Goal: Information Seeking & Learning: Learn about a topic

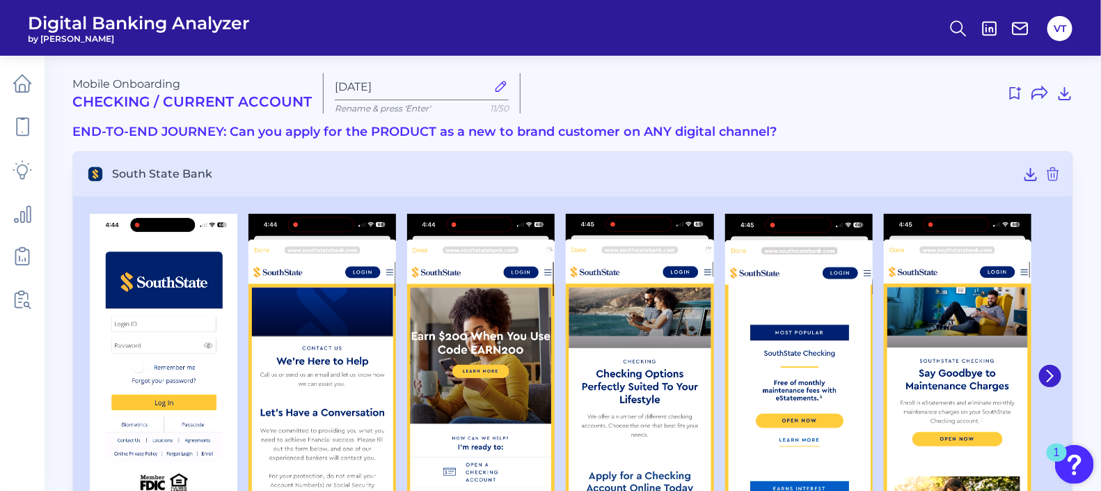
click at [754, 303] on img at bounding box center [799, 377] width 148 height 326
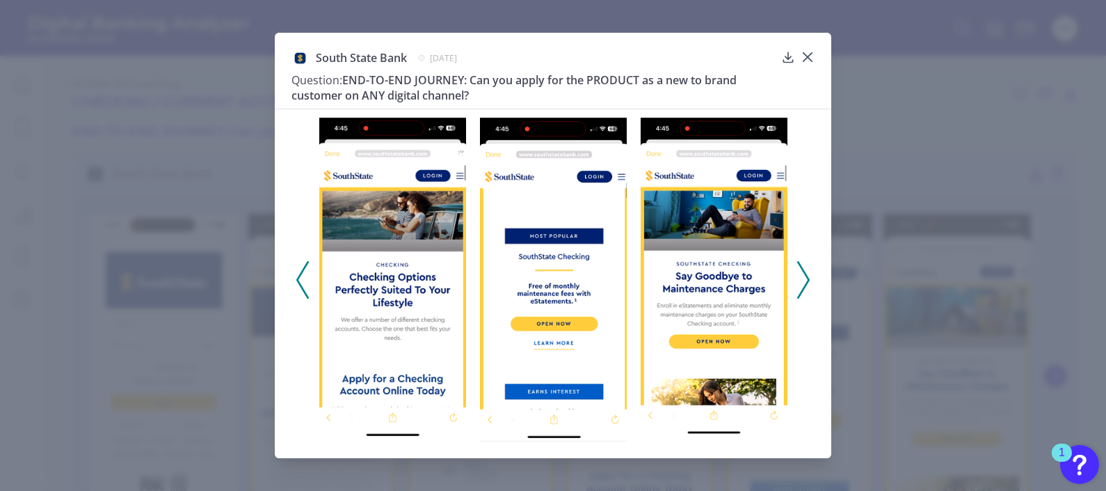
click at [754, 282] on icon at bounding box center [803, 280] width 13 height 38
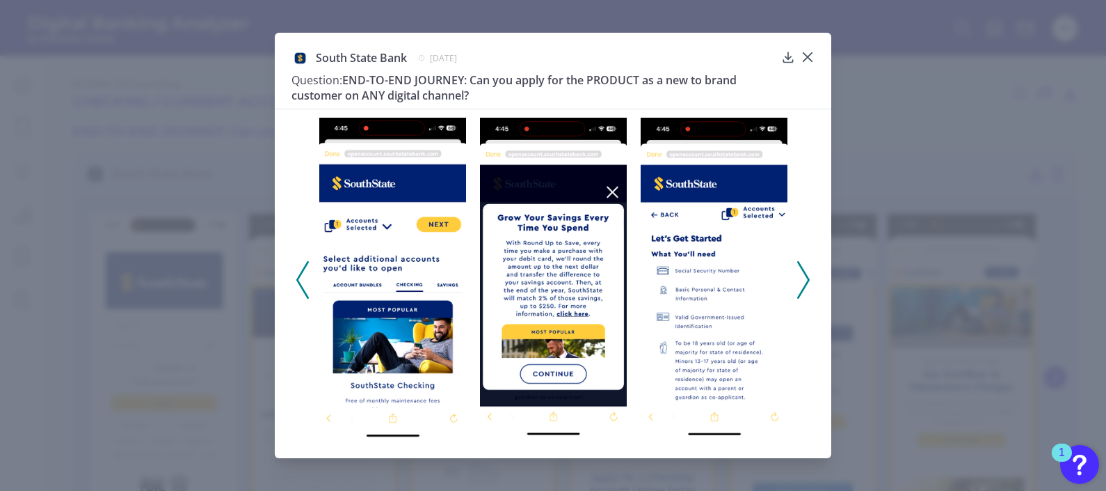
click at [754, 283] on icon at bounding box center [803, 280] width 13 height 38
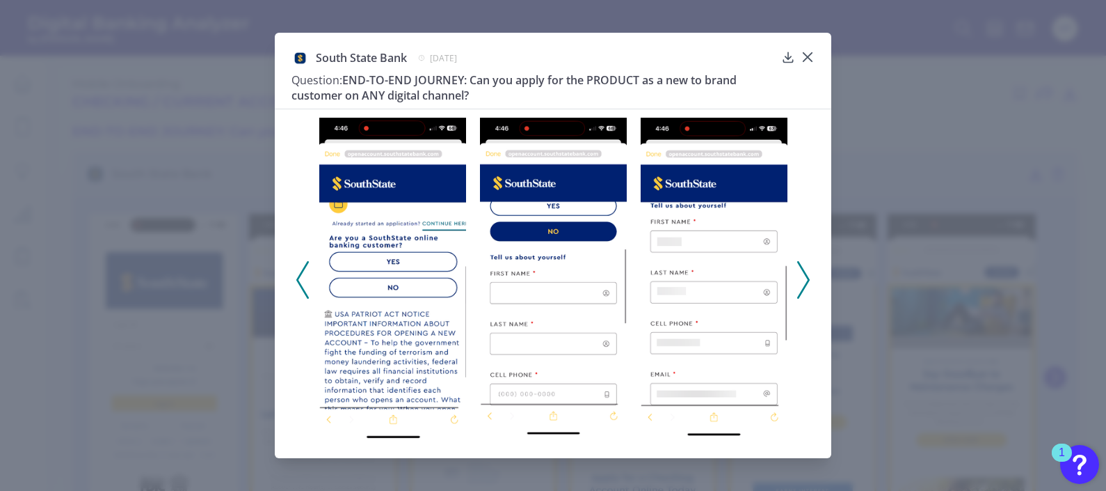
click at [754, 283] on icon at bounding box center [803, 280] width 13 height 38
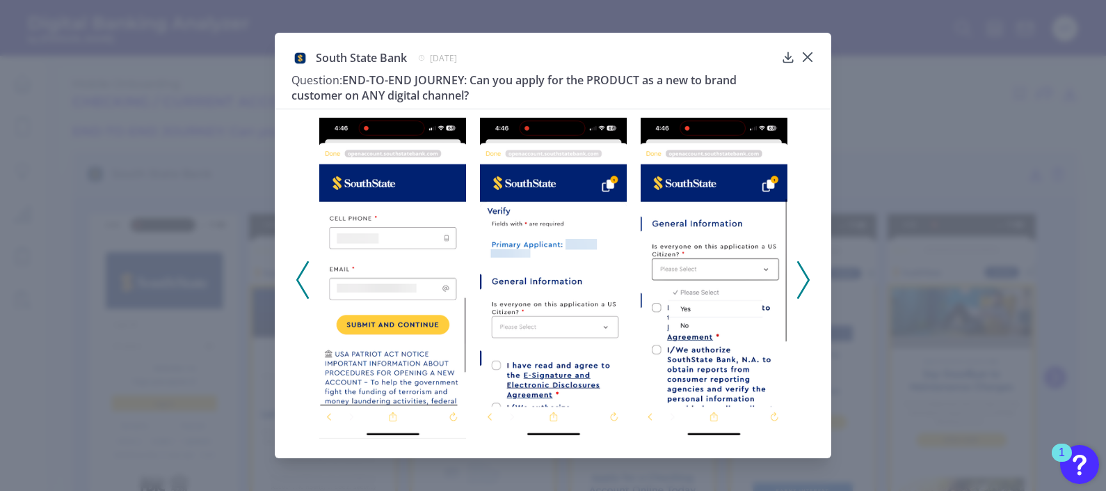
click at [754, 283] on icon at bounding box center [803, 280] width 13 height 38
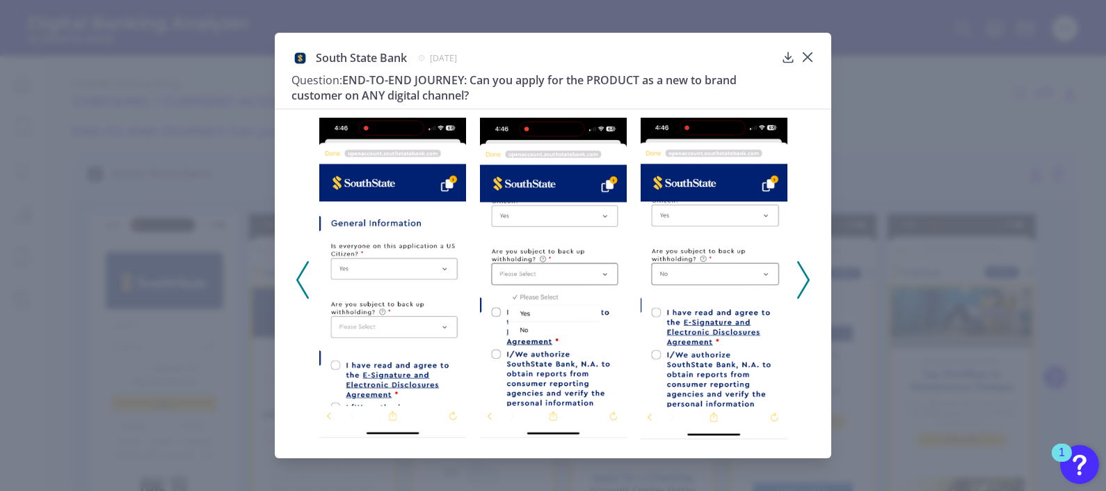
click at [754, 283] on icon at bounding box center [803, 280] width 13 height 38
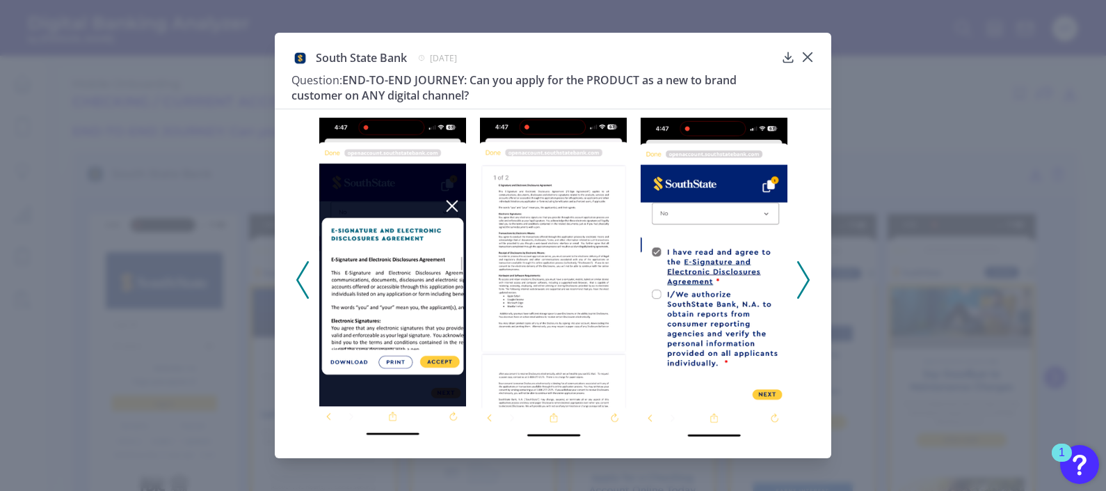
click at [754, 283] on icon at bounding box center [803, 280] width 13 height 38
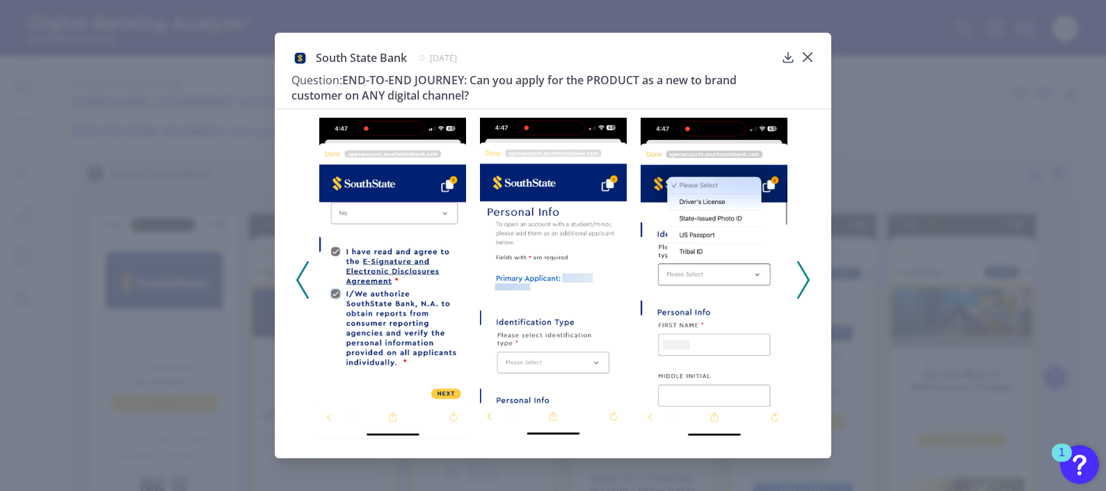
click at [754, 283] on icon at bounding box center [803, 280] width 13 height 38
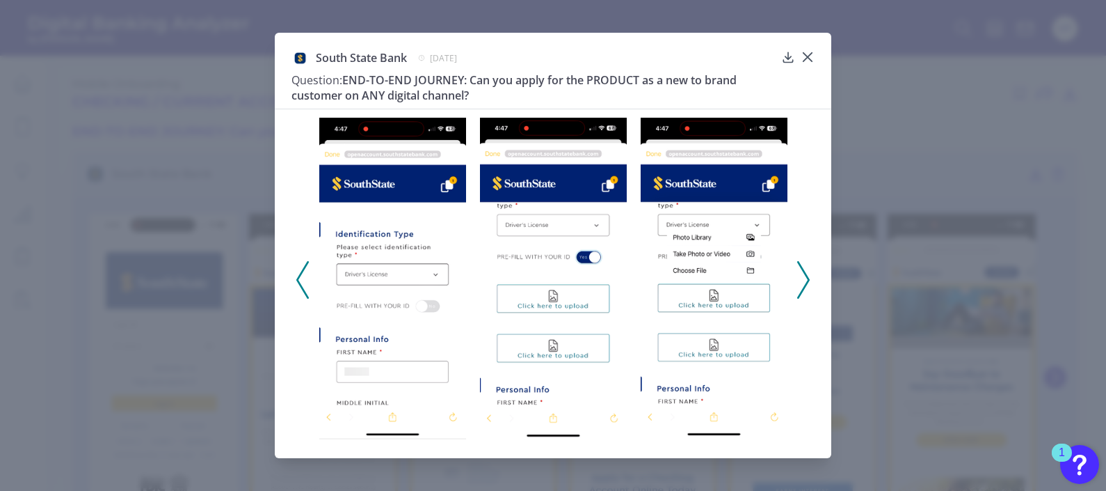
click at [754, 283] on icon at bounding box center [803, 280] width 13 height 38
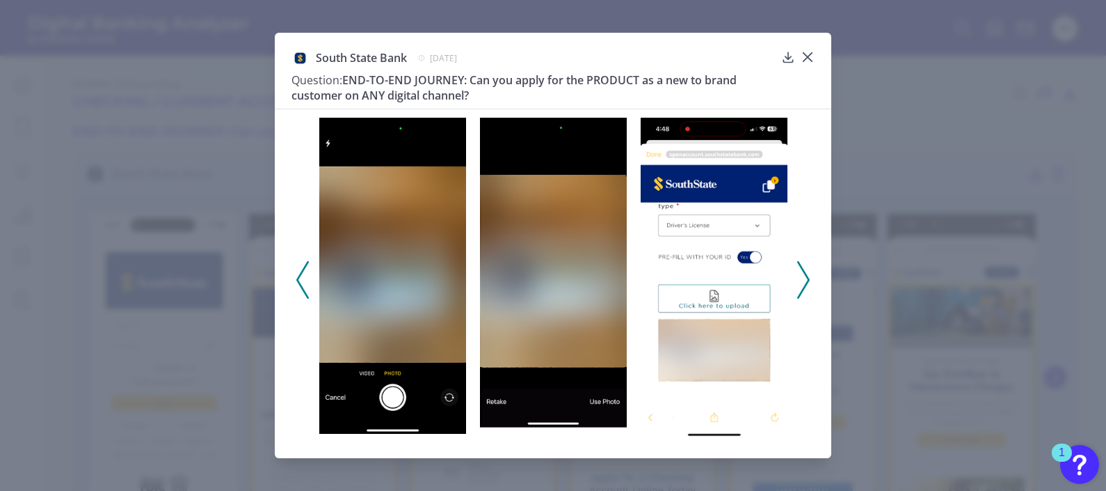
click at [754, 283] on icon at bounding box center [803, 280] width 13 height 38
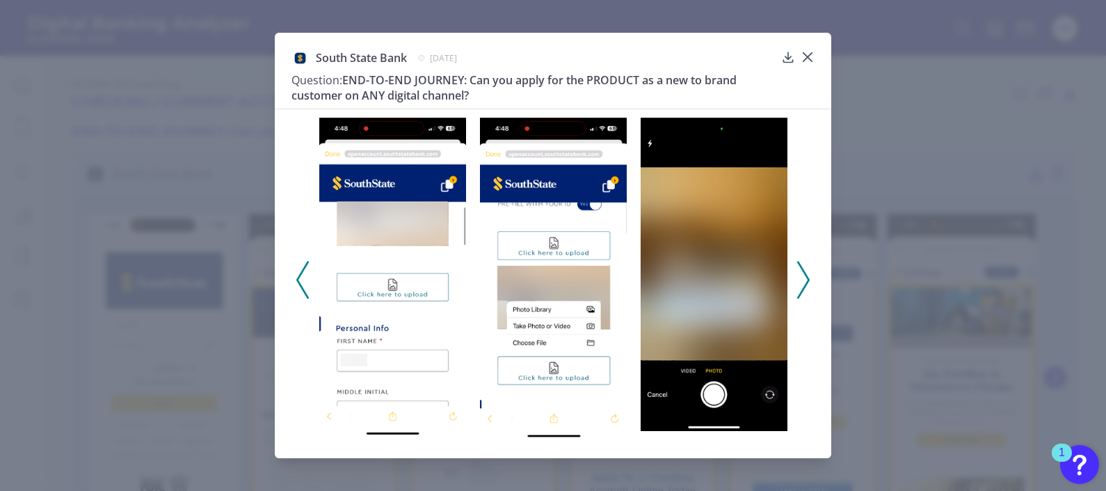
click at [754, 283] on icon at bounding box center [803, 280] width 13 height 38
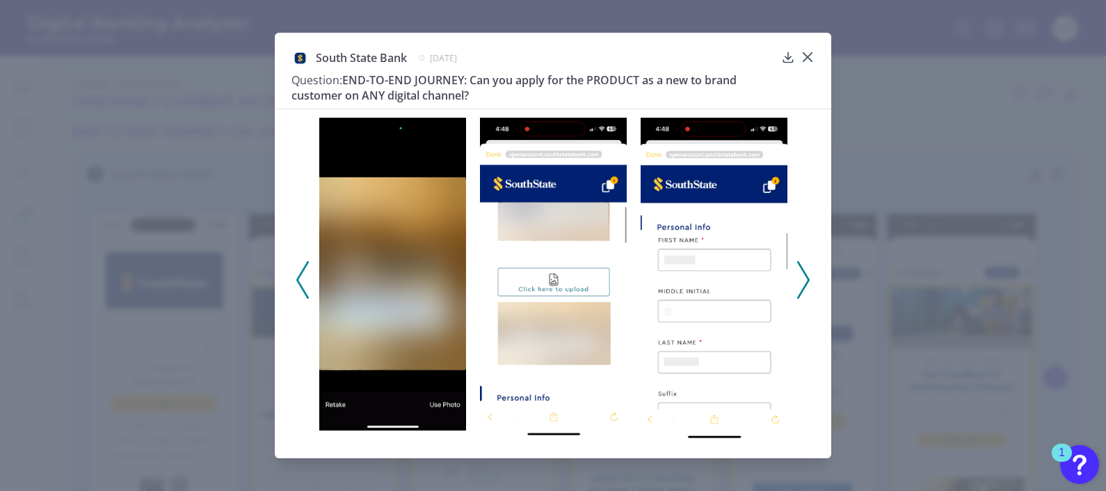
click at [754, 283] on icon at bounding box center [803, 280] width 13 height 38
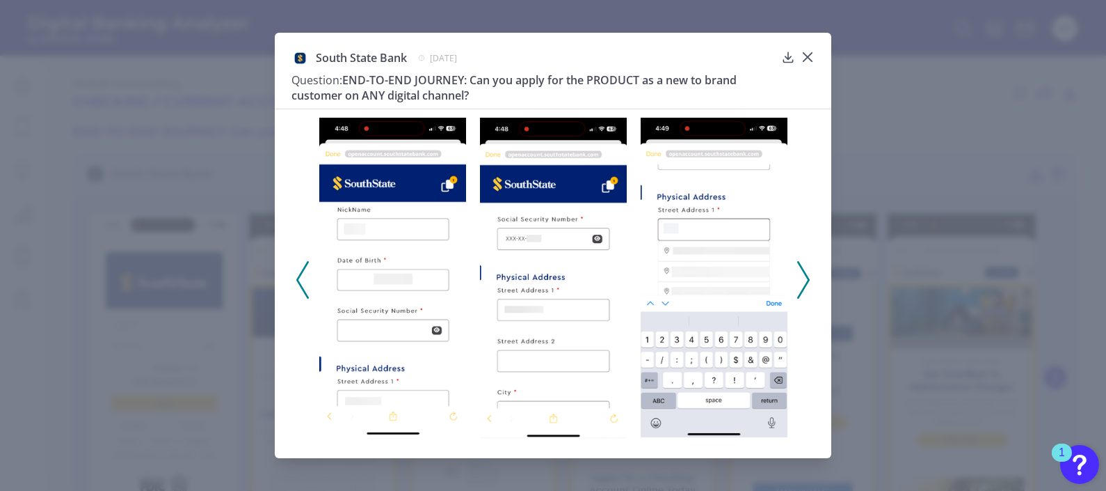
click at [754, 283] on icon at bounding box center [803, 280] width 13 height 38
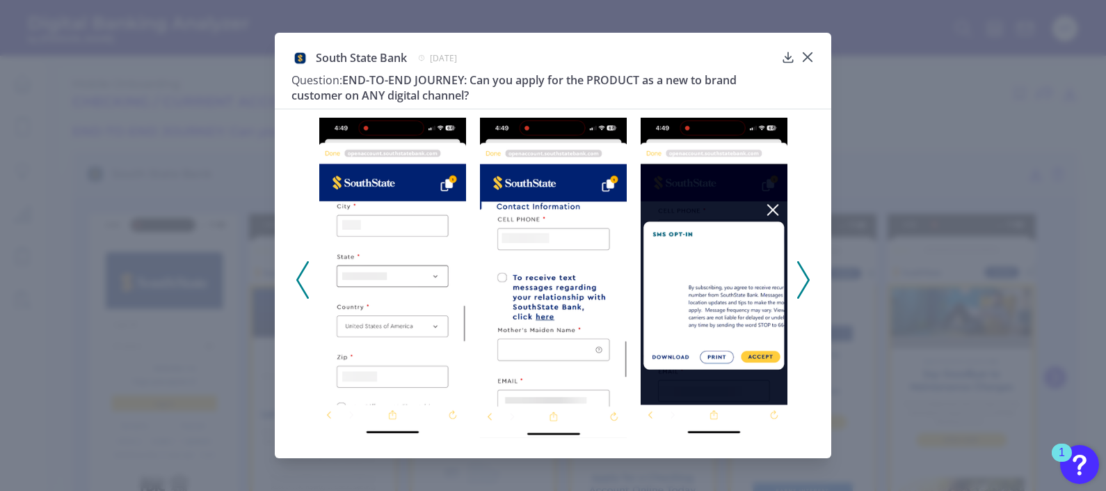
click at [754, 283] on icon at bounding box center [803, 280] width 13 height 38
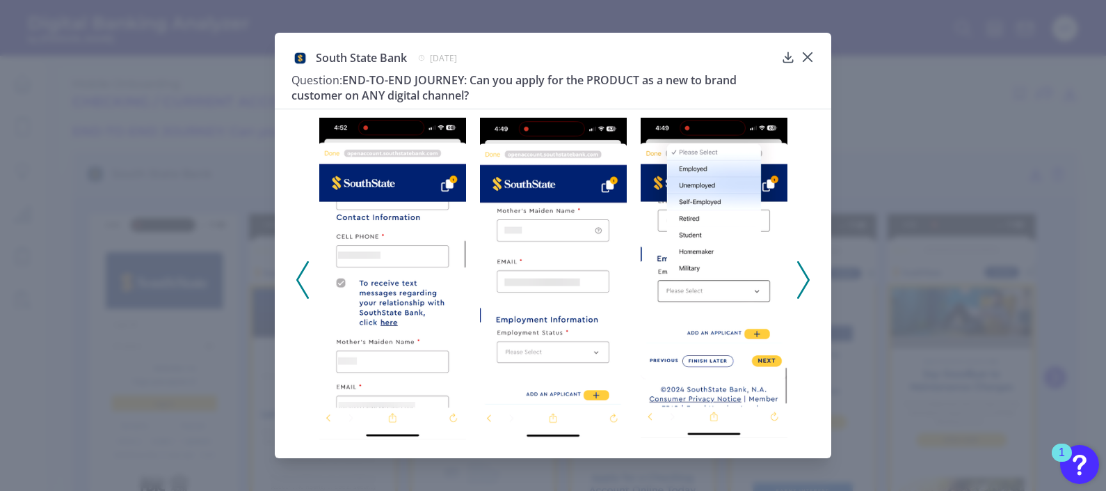
click at [754, 283] on icon at bounding box center [803, 280] width 13 height 38
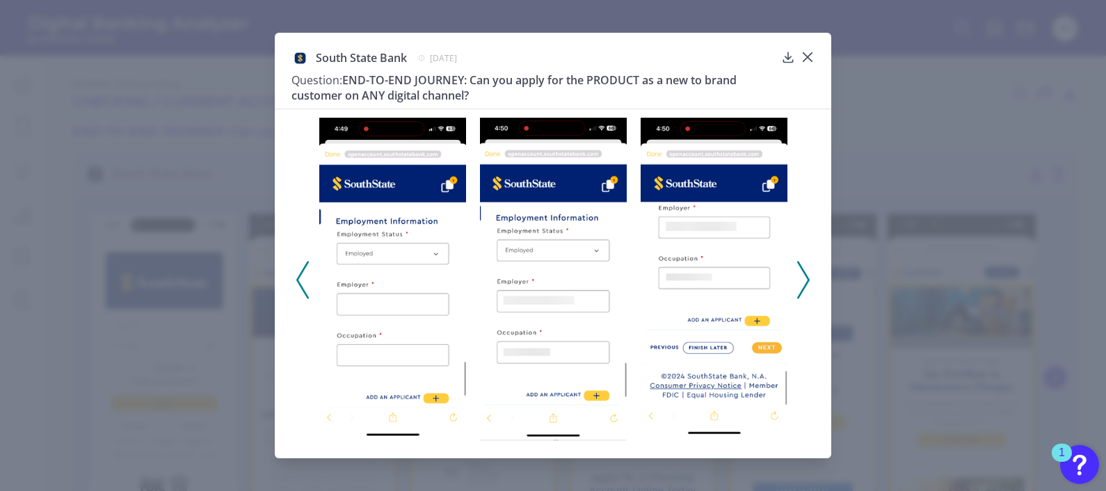
click at [754, 283] on icon at bounding box center [803, 280] width 13 height 38
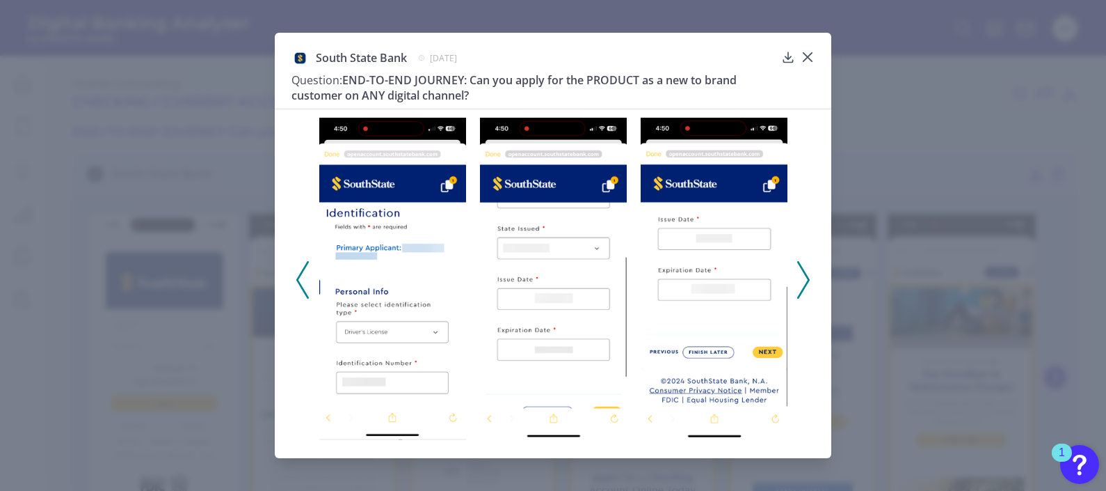
click at [754, 283] on icon at bounding box center [803, 280] width 13 height 38
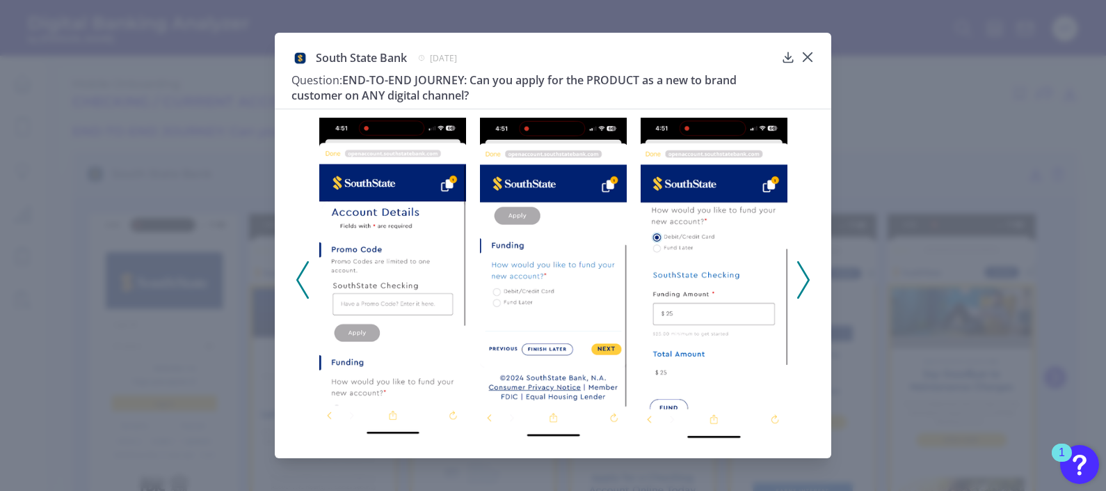
click at [754, 276] on icon at bounding box center [803, 280] width 13 height 38
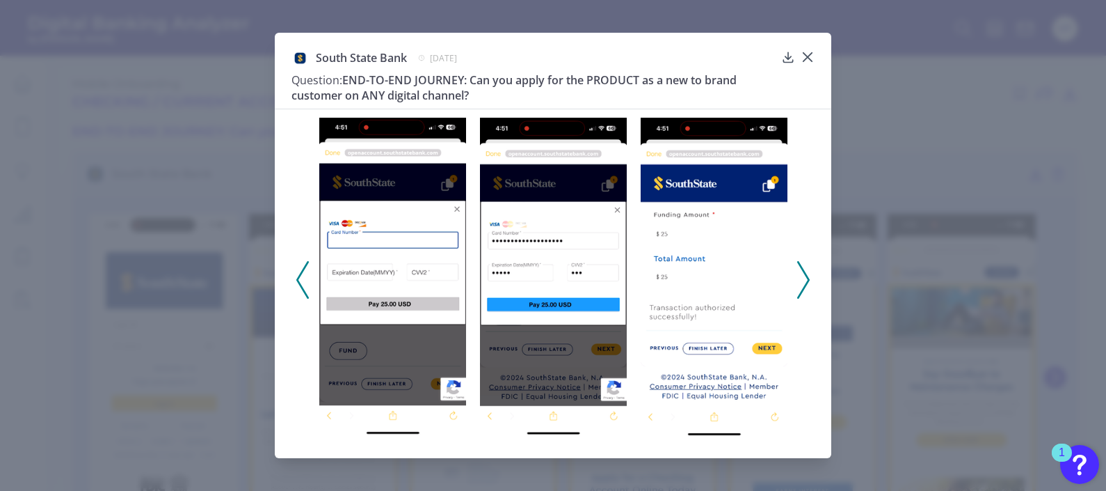
click at [754, 281] on icon at bounding box center [803, 280] width 13 height 38
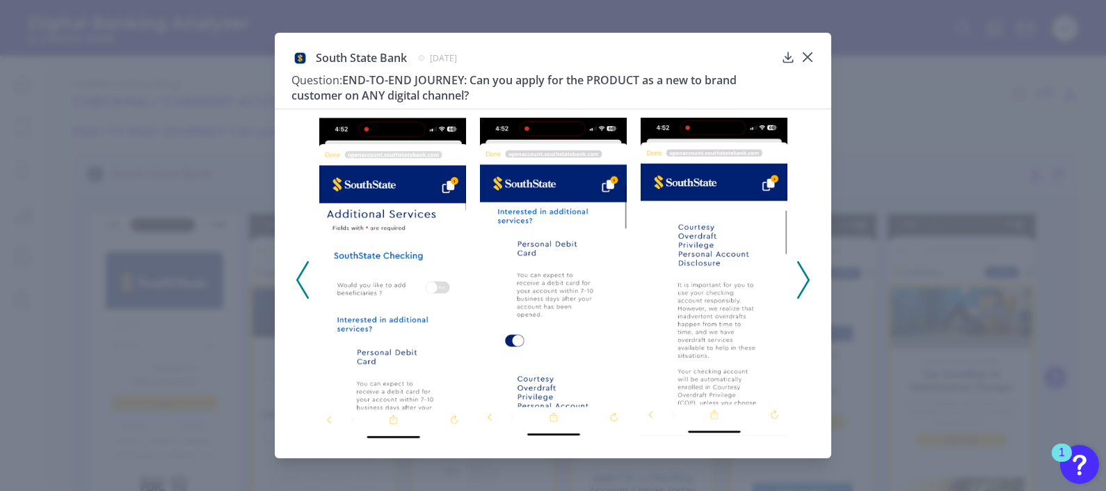
click at [303, 276] on icon at bounding box center [302, 280] width 13 height 38
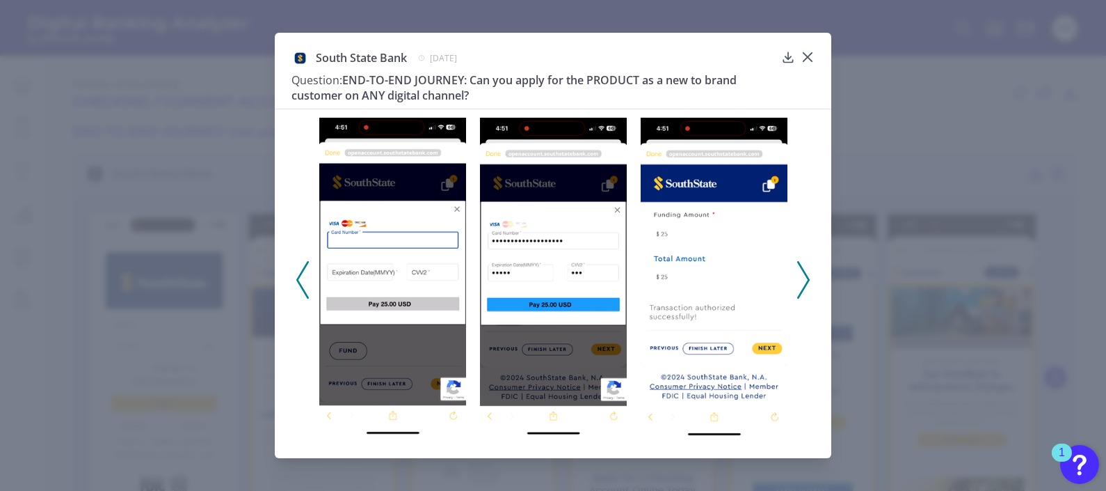
click at [308, 280] on icon at bounding box center [302, 280] width 13 height 38
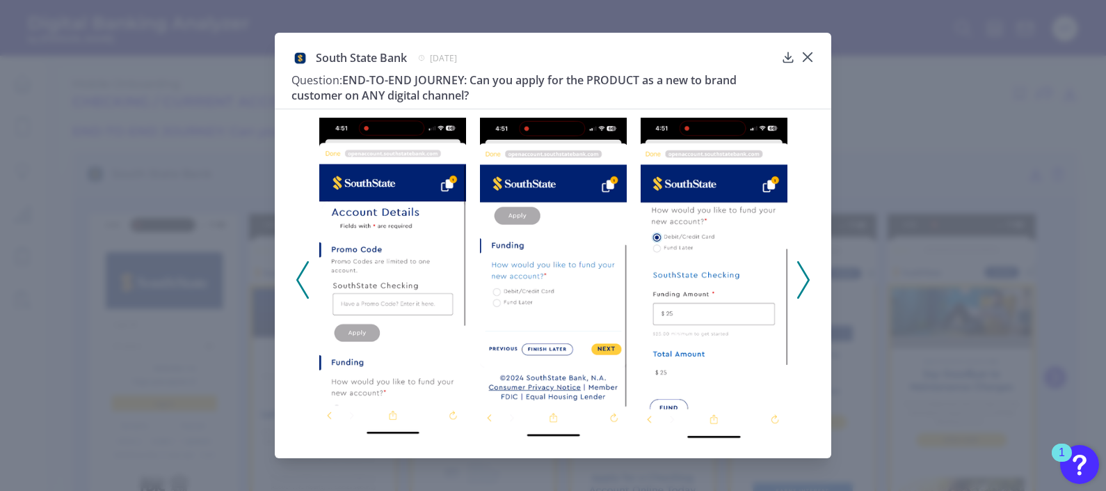
click at [754, 170] on div "South State Bank [DATE] Question: END-TO-END JOURNEY: Can you apply for the PRO…" at bounding box center [553, 245] width 1106 height 491
click at [754, 54] on icon at bounding box center [808, 57] width 8 height 8
